Goal: Task Accomplishment & Management: Manage account settings

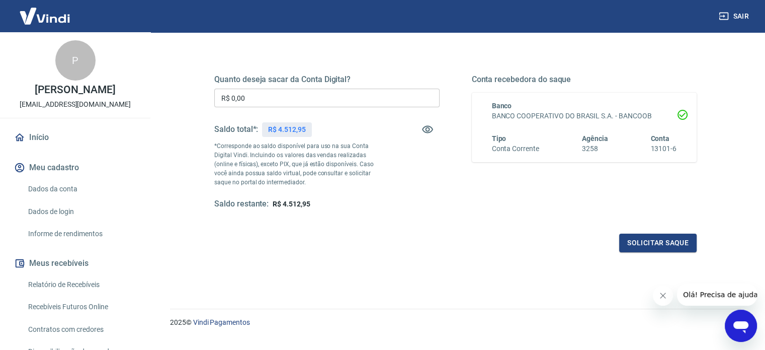
scroll to position [147, 0]
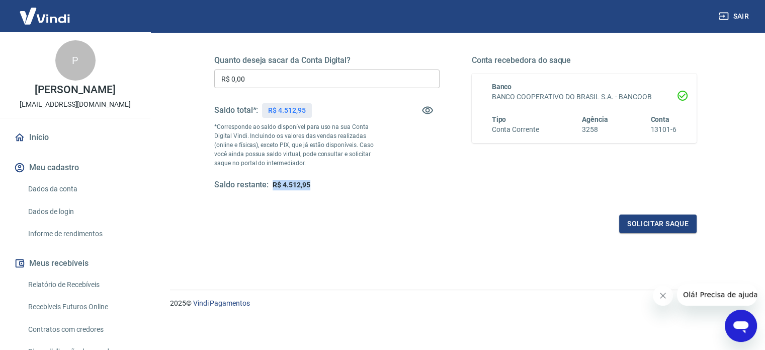
drag, startPoint x: 268, startPoint y: 187, endPoint x: 336, endPoint y: 186, distance: 68.4
click at [336, 186] on div "Saldo restante: R$ 4.512,95" at bounding box center [326, 185] width 225 height 11
